Goal: Task Accomplishment & Management: Manage account settings

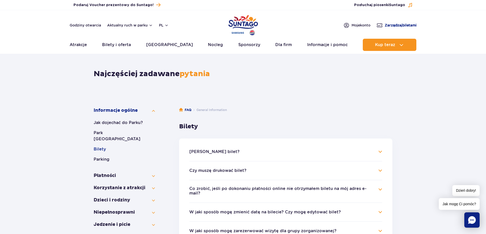
click at [386, 25] on span "Zarządzaj biletami" at bounding box center [401, 25] width 32 height 5
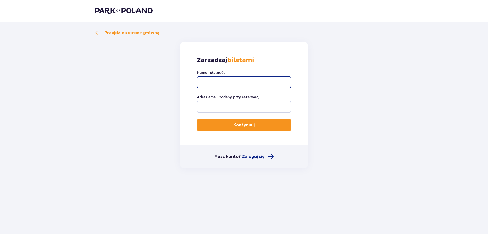
click at [211, 81] on input "Numer płatności" at bounding box center [244, 82] width 94 height 12
paste input "TR-VRC-J6W3VBX"
type input "TR-VRC-J6W3VBX"
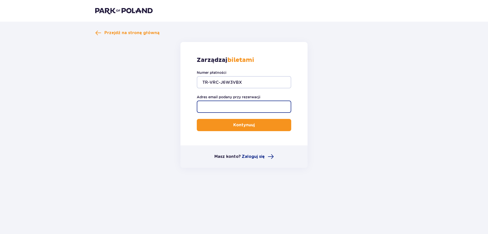
click at [223, 107] on input "Adres email podany przy rezerwacji" at bounding box center [244, 107] width 94 height 12
type input "[EMAIL_ADDRESS][DOMAIN_NAME]"
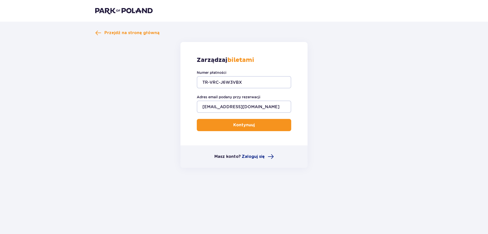
click at [229, 128] on button "Kontynuuj" at bounding box center [244, 125] width 94 height 12
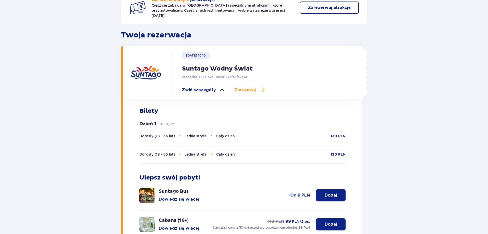
scroll to position [126, 0]
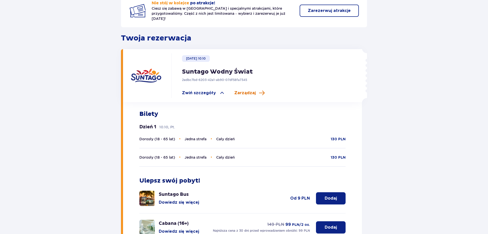
click at [242, 90] on span "Zarządzaj" at bounding box center [244, 93] width 21 height 6
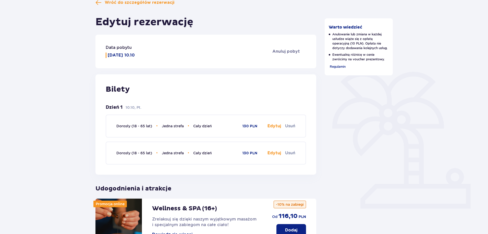
scroll to position [54, 0]
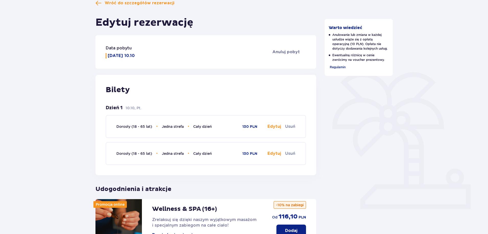
click at [126, 107] on p "10.10, Pt." at bounding box center [134, 108] width 16 height 5
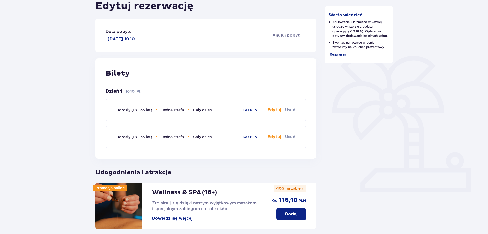
scroll to position [80, 0]
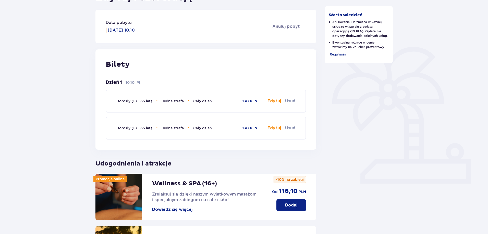
click at [273, 104] on button "Edytuj" at bounding box center [274, 101] width 14 height 6
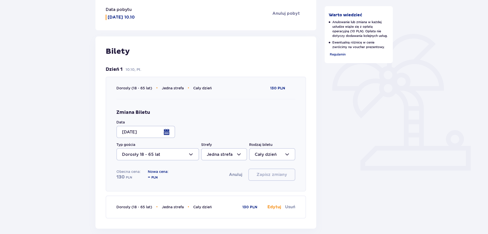
scroll to position [105, 0]
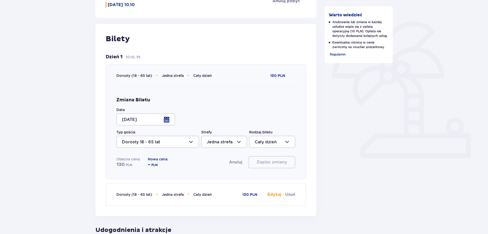
click at [138, 118] on div at bounding box center [145, 120] width 59 height 12
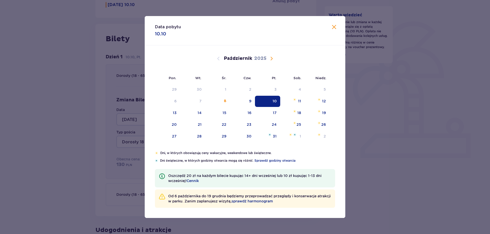
click at [52, 98] on div "Data pobytu 10.10 Pon. Wt. Śr. Czw. Pt. Sob. [GEOGRAPHIC_DATA]. [DATE] 1 2 3 4 …" at bounding box center [245, 117] width 490 height 234
